Goal: Task Accomplishment & Management: Manage account settings

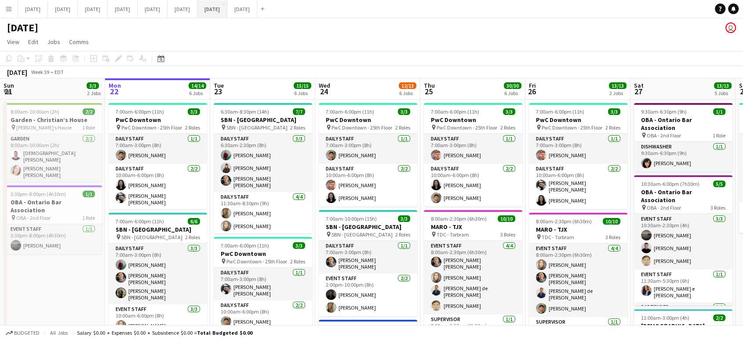
scroll to position [0, 406]
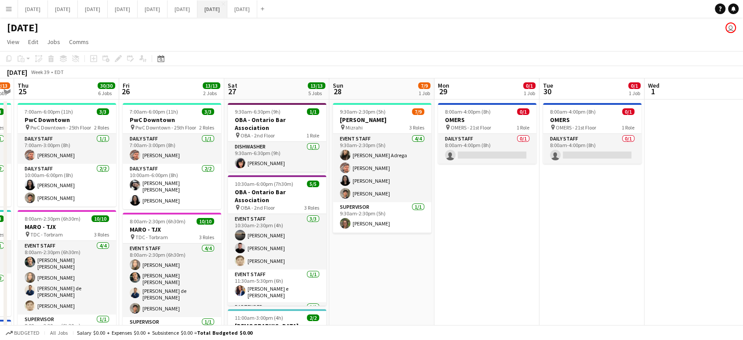
click at [227, 9] on button "[DATE] Close" at bounding box center [212, 8] width 30 height 17
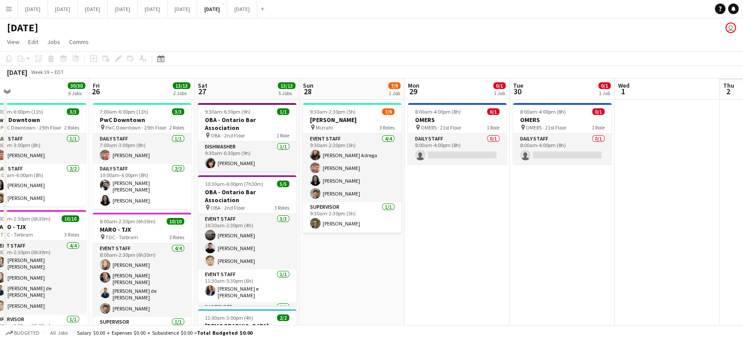
scroll to position [0, 260]
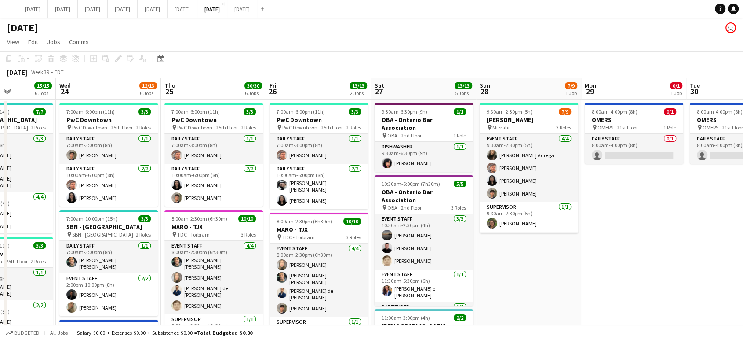
drag, startPoint x: 514, startPoint y: 208, endPoint x: 314, endPoint y: 216, distance: 200.3
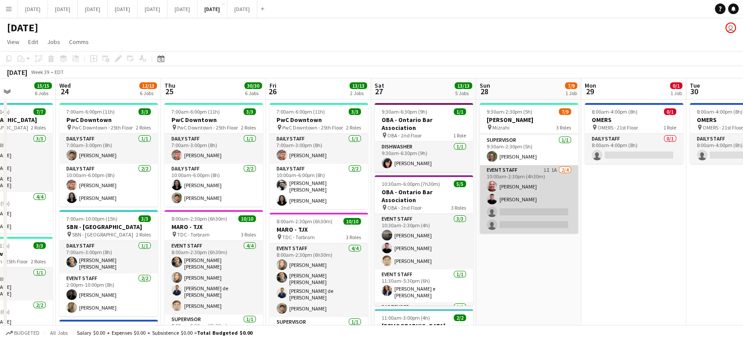
click at [552, 222] on app-card-role "Event Staff 1I 1A [DATE] 10:00am-2:30pm (4h30m) [PERSON_NAME] [PERSON_NAME] sin…" at bounding box center [529, 199] width 99 height 68
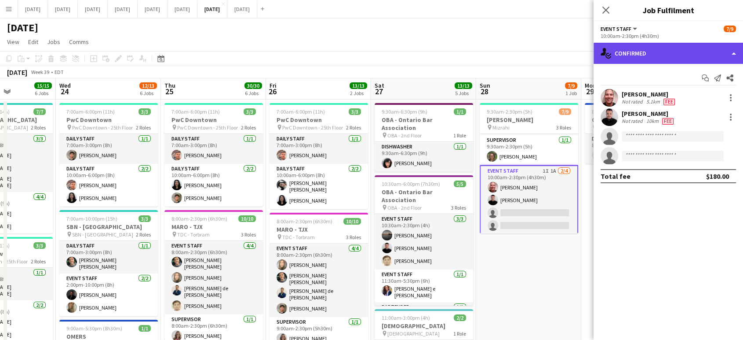
click at [733, 57] on div "single-neutral-actions-check-2 Confirmed" at bounding box center [669, 53] width 150 height 21
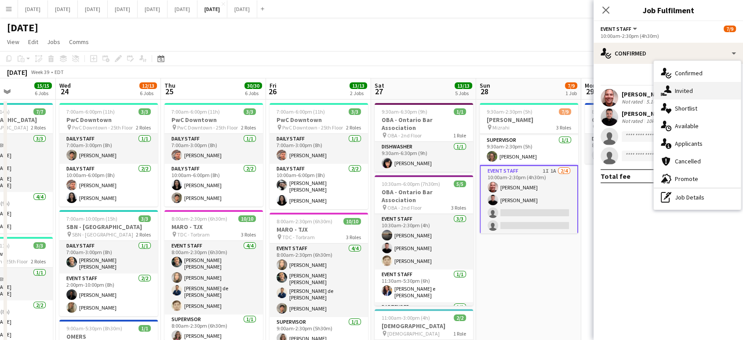
click at [690, 88] on span "Invited" at bounding box center [684, 91] width 18 height 8
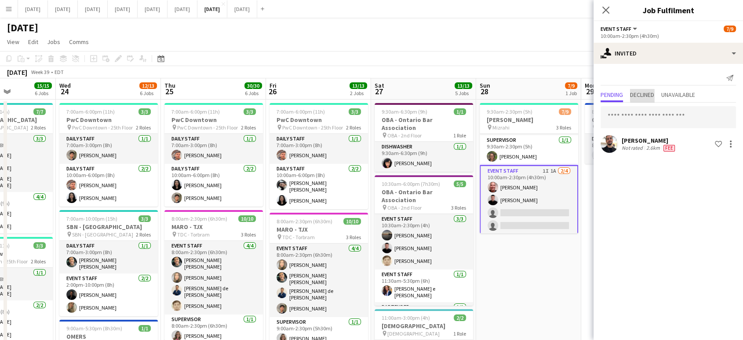
click at [653, 92] on span "Declined" at bounding box center [642, 94] width 24 height 6
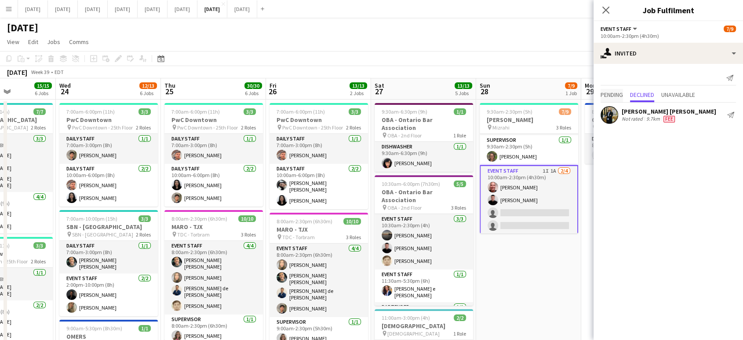
click at [606, 92] on span "Pending" at bounding box center [612, 94] width 22 height 6
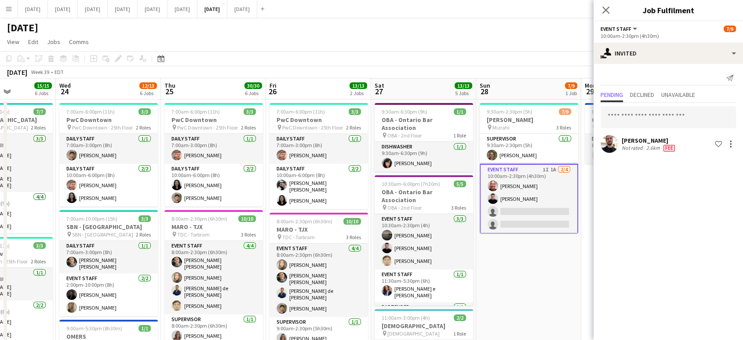
scroll to position [98, 0]
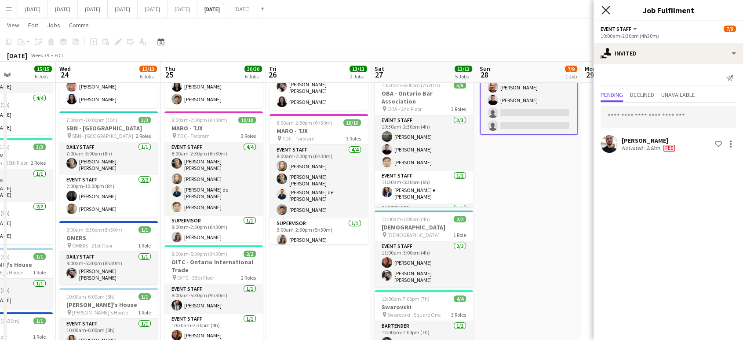
click at [606, 12] on icon "Close pop-in" at bounding box center [606, 10] width 8 height 8
